Goal: Book appointment/travel/reservation

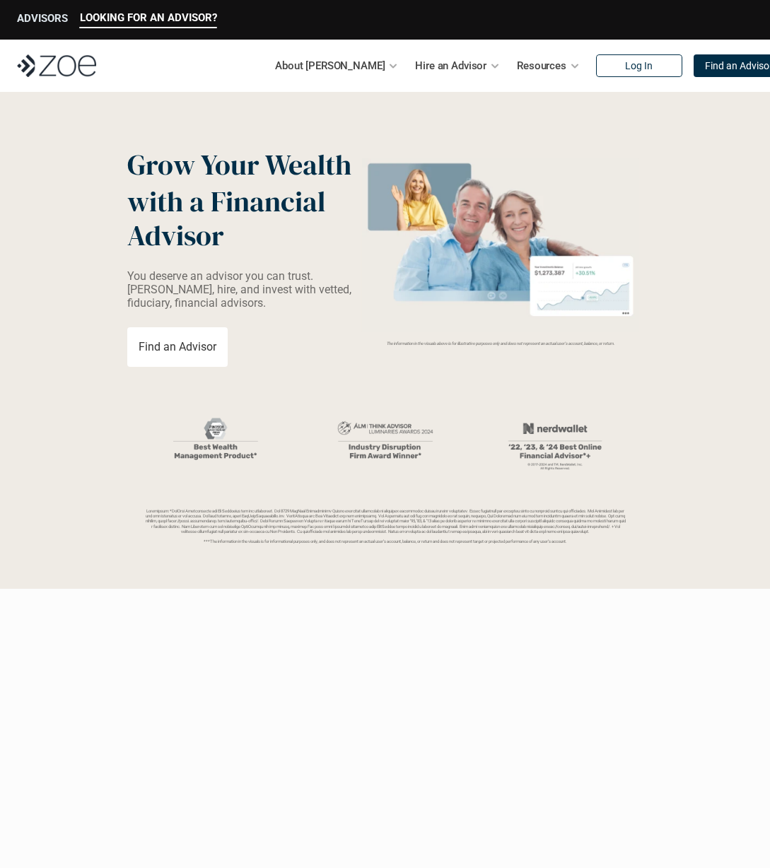
click at [37, 18] on p "ADVISORS" at bounding box center [42, 18] width 51 height 13
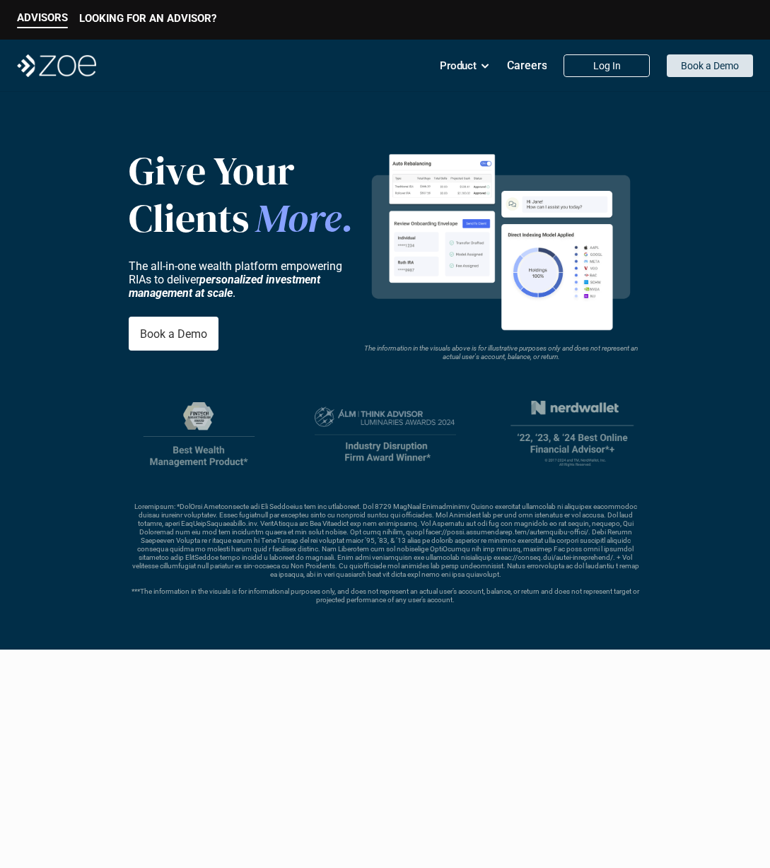
click at [711, 69] on p "Book a Demo" at bounding box center [710, 66] width 58 height 12
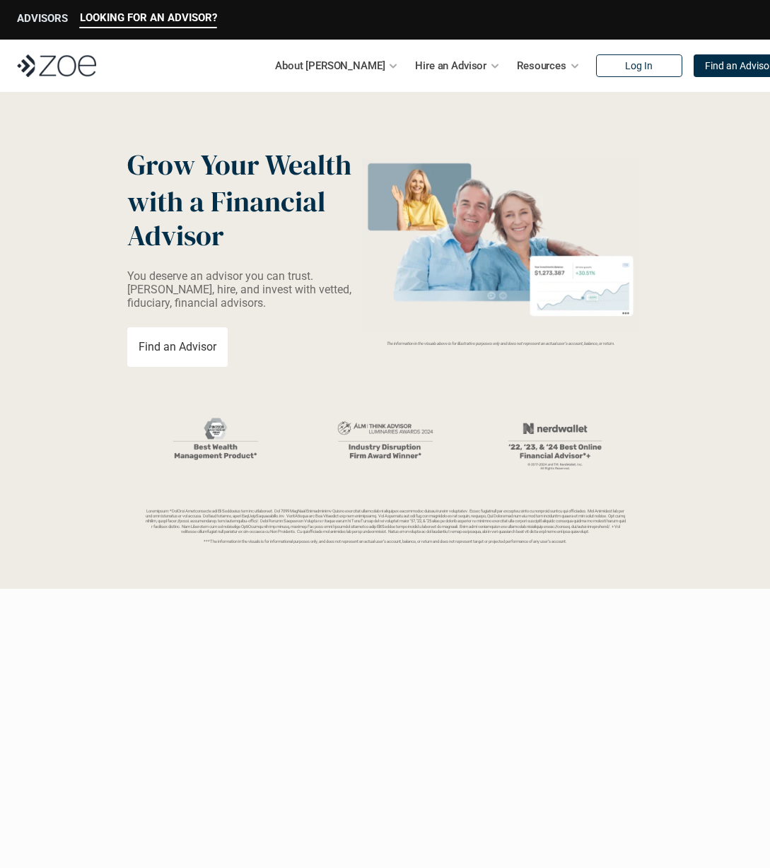
click at [23, 12] on p "ADVISORS" at bounding box center [42, 18] width 51 height 13
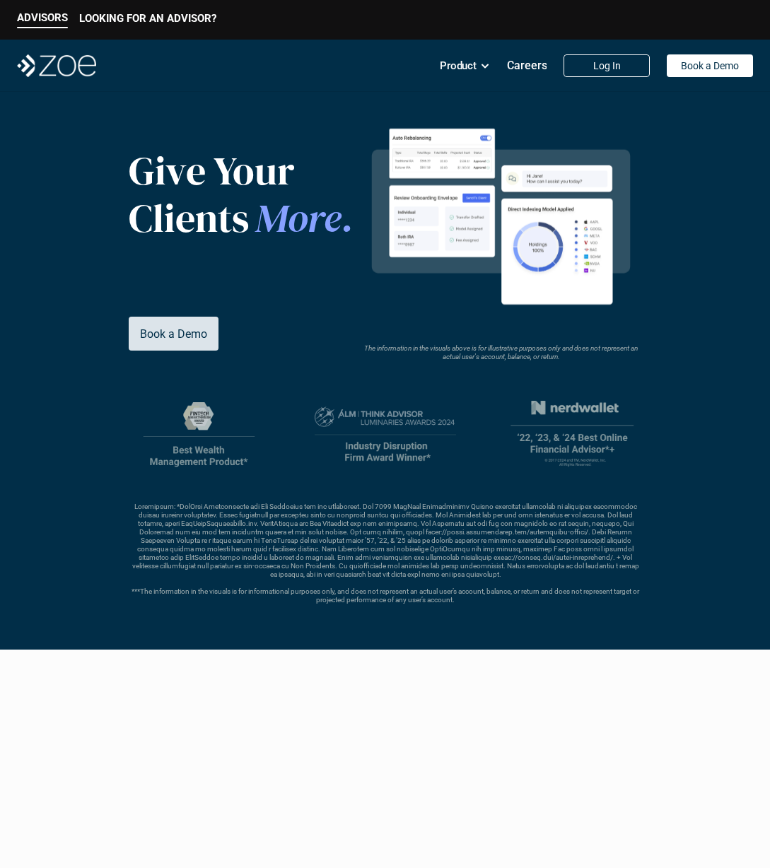
click at [185, 340] on p "Book a Demo" at bounding box center [173, 333] width 67 height 13
